Goal: Information Seeking & Learning: Learn about a topic

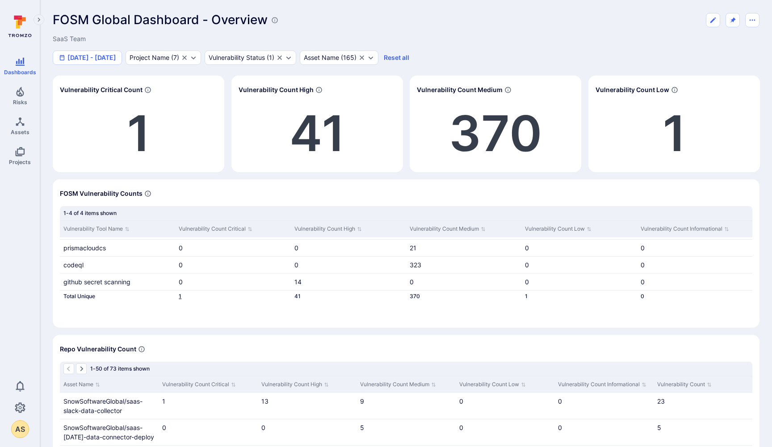
click at [180, 297] on link "1" at bounding box center [180, 296] width 3 height 7
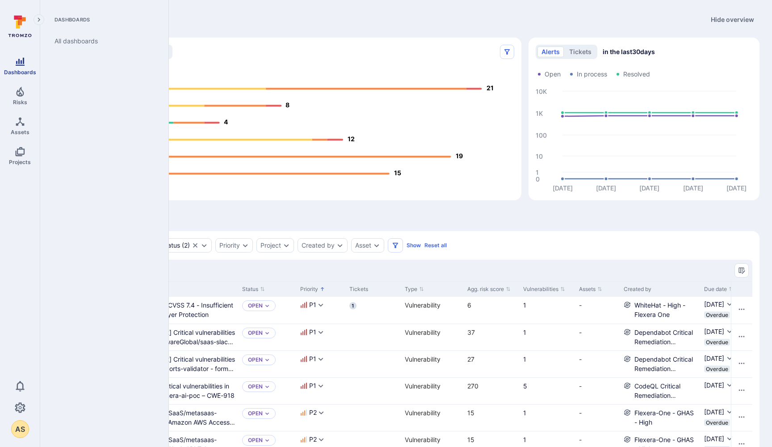
click at [19, 64] on icon "Dashboards" at bounding box center [20, 61] width 11 height 11
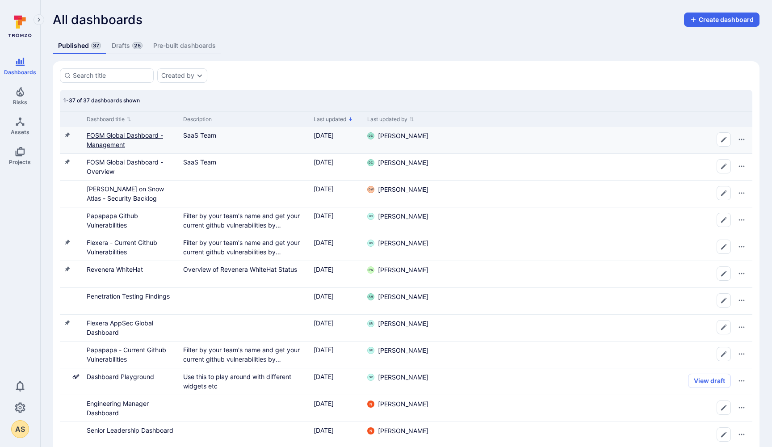
click at [115, 136] on link "FOSM Global Dashboard - Management" at bounding box center [125, 139] width 76 height 17
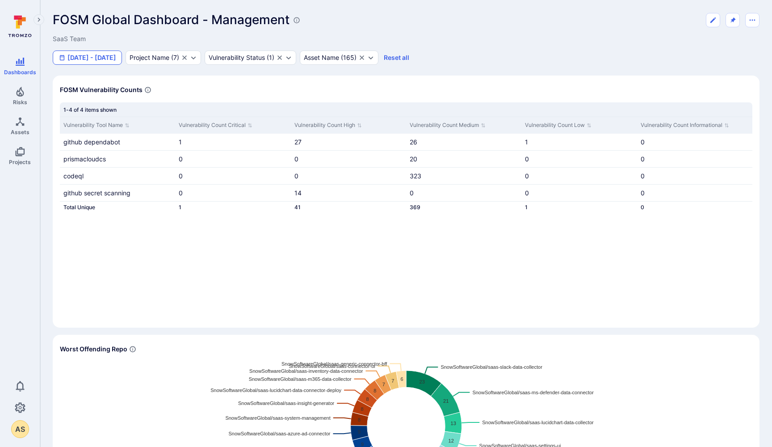
click at [119, 55] on button "[DATE] - [DATE]" at bounding box center [87, 58] width 69 height 14
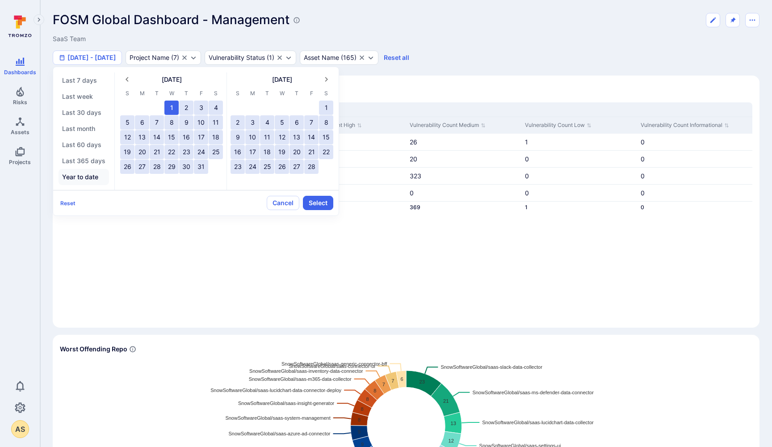
click at [85, 178] on button "Year to date" at bounding box center [84, 177] width 51 height 16
click at [315, 201] on button "Select" at bounding box center [318, 203] width 30 height 14
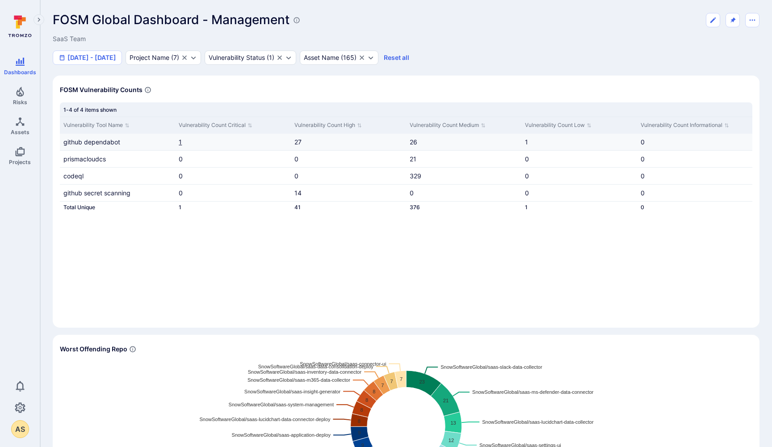
click at [180, 143] on link "1" at bounding box center [180, 142] width 3 height 8
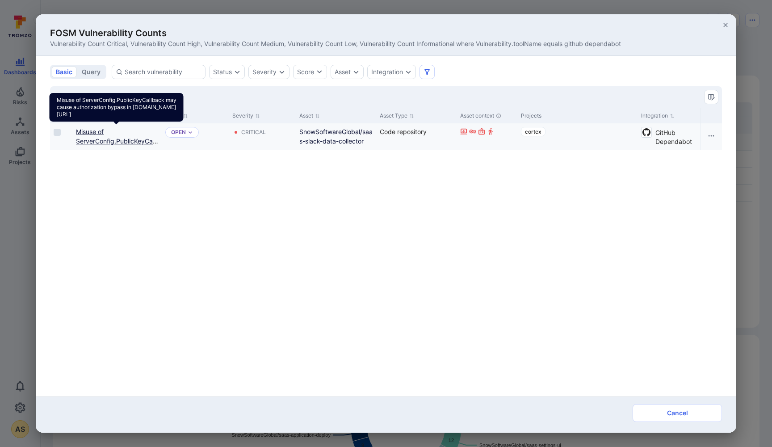
click at [99, 141] on link "Misuse of ServerConfig.PublicKeyCallback may cause authorization bypass in gola…" at bounding box center [117, 150] width 82 height 45
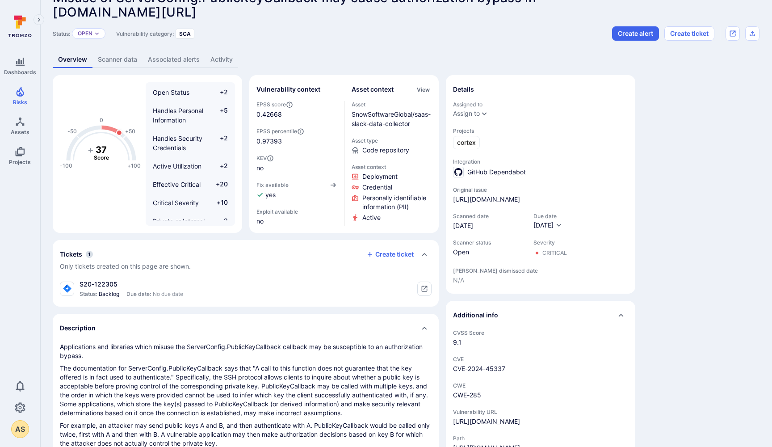
scroll to position [22, 0]
click at [494, 200] on link "https://github.com/SnowSoftwareGlobal/saas-slack-data-collector/security/depend…" at bounding box center [486, 199] width 67 height 9
click at [504, 202] on link "https://github.com/SnowSoftwareGlobal/saas-slack-data-collector/security/depend…" at bounding box center [486, 199] width 67 height 9
